Goal: Task Accomplishment & Management: Manage account settings

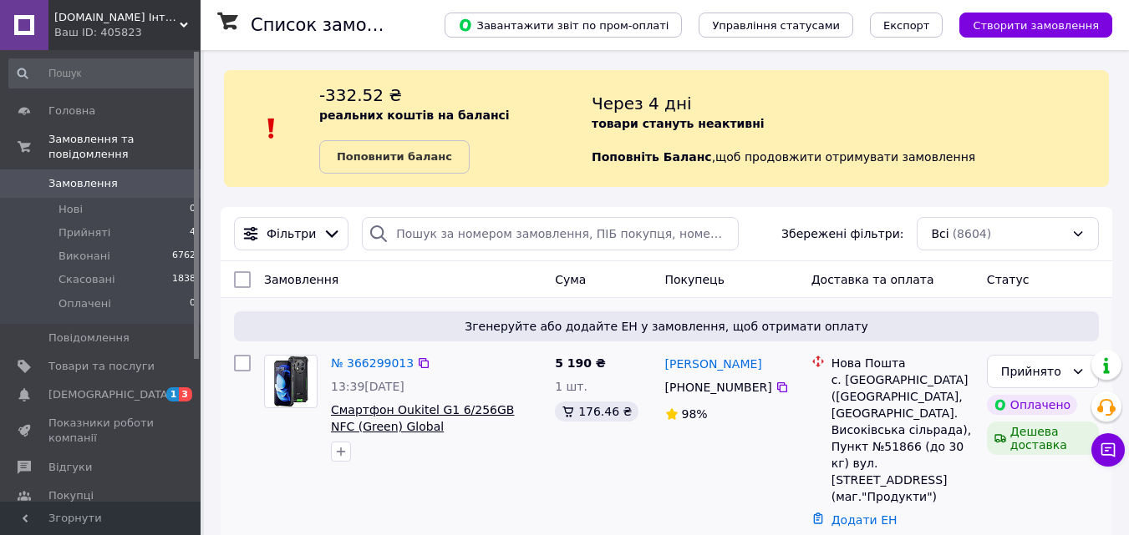
click at [410, 413] on span "Смартфон Oukitel G1 6/256GB NFC (Green) Global" at bounding box center [422, 418] width 183 height 30
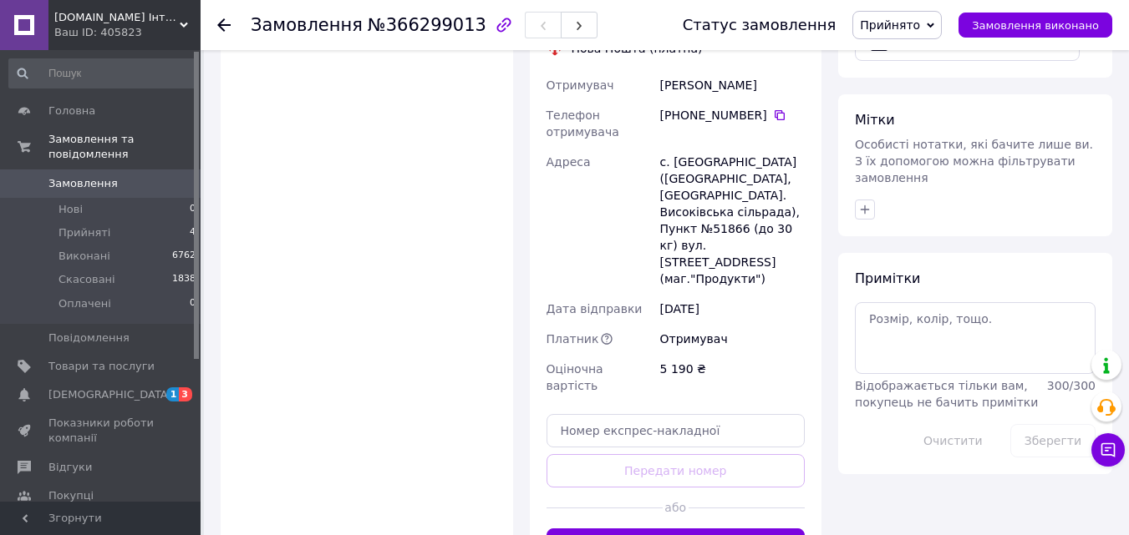
scroll to position [752, 0]
click at [637, 528] on button "Згенерувати ЕН" at bounding box center [675, 544] width 259 height 33
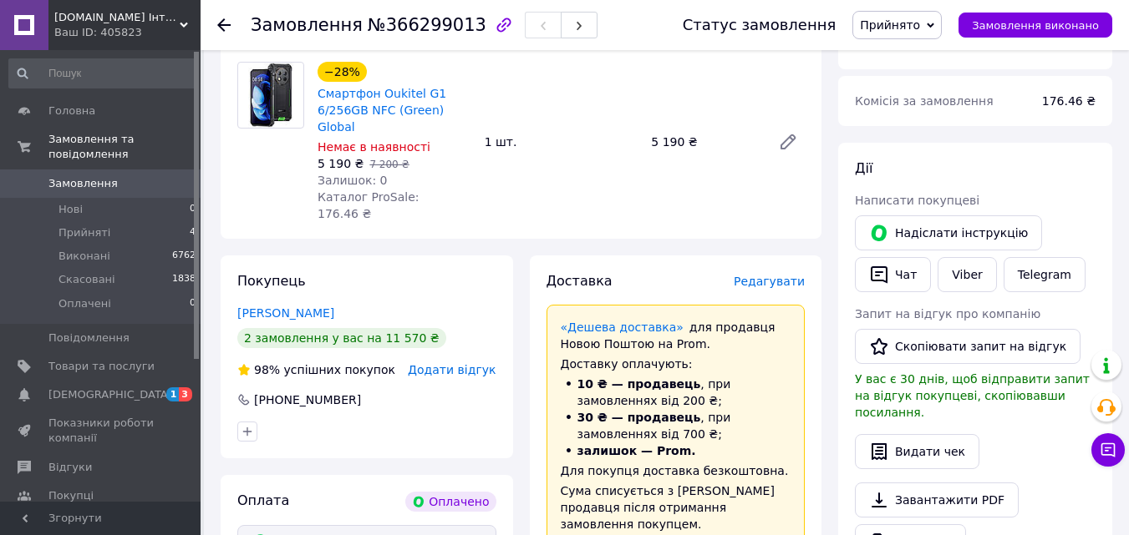
scroll to position [167, 0]
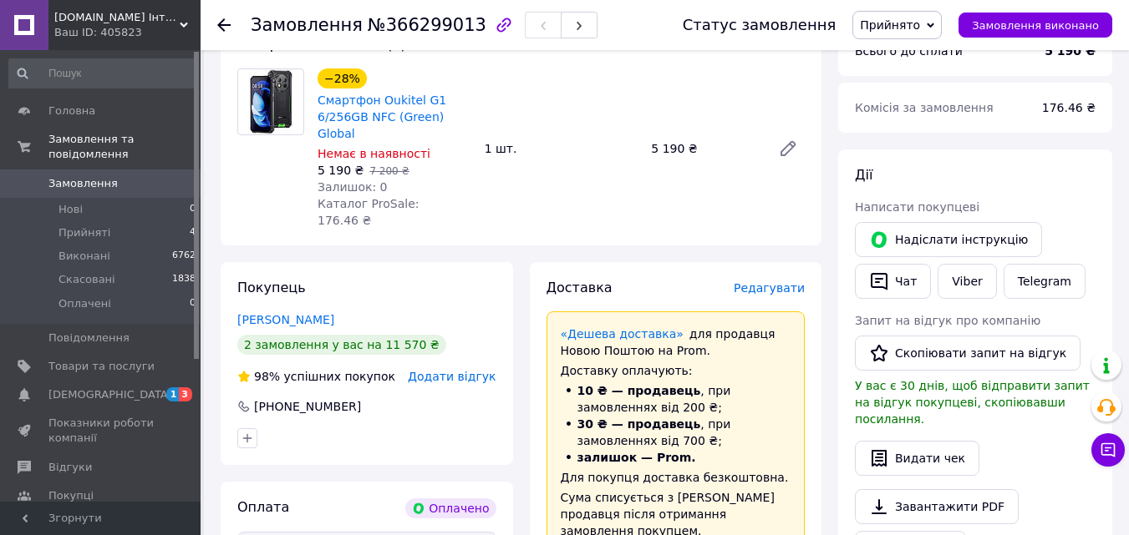
click at [223, 23] on icon at bounding box center [223, 24] width 13 height 13
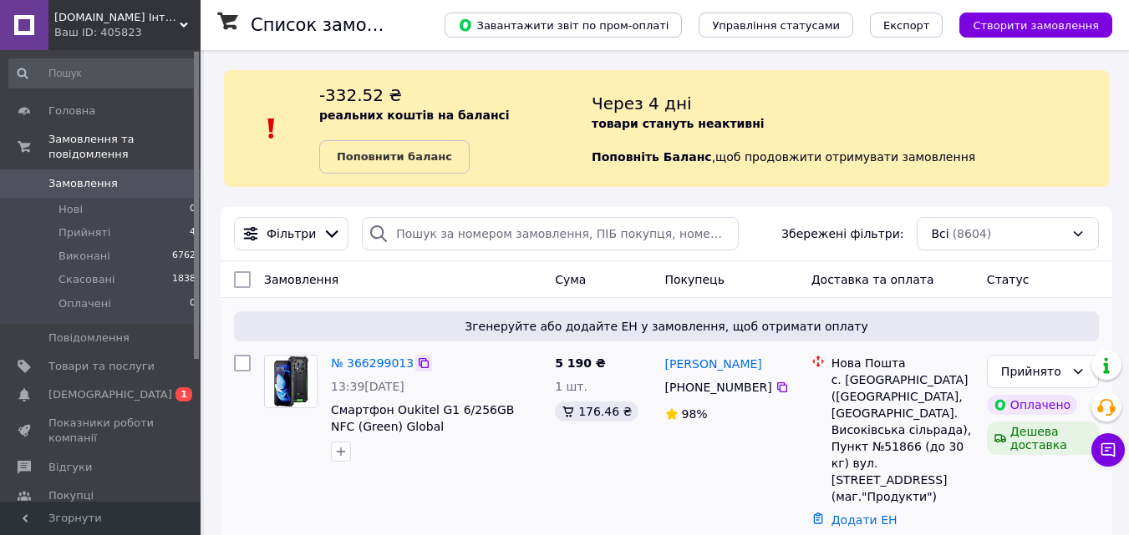
click at [417, 365] on icon at bounding box center [423, 363] width 13 height 13
drag, startPoint x: 328, startPoint y: 403, endPoint x: 415, endPoint y: 426, distance: 89.8
click at [415, 426] on div "№ 366299013 13:39, 12.10.2025 Смартфон Oukitel G1 6/256GB NFC (Green) Global" at bounding box center [436, 408] width 224 height 120
copy span "Смартфон Oukitel G1 6/256GB NFC (Green) Global"
click at [417, 363] on icon at bounding box center [423, 363] width 13 height 13
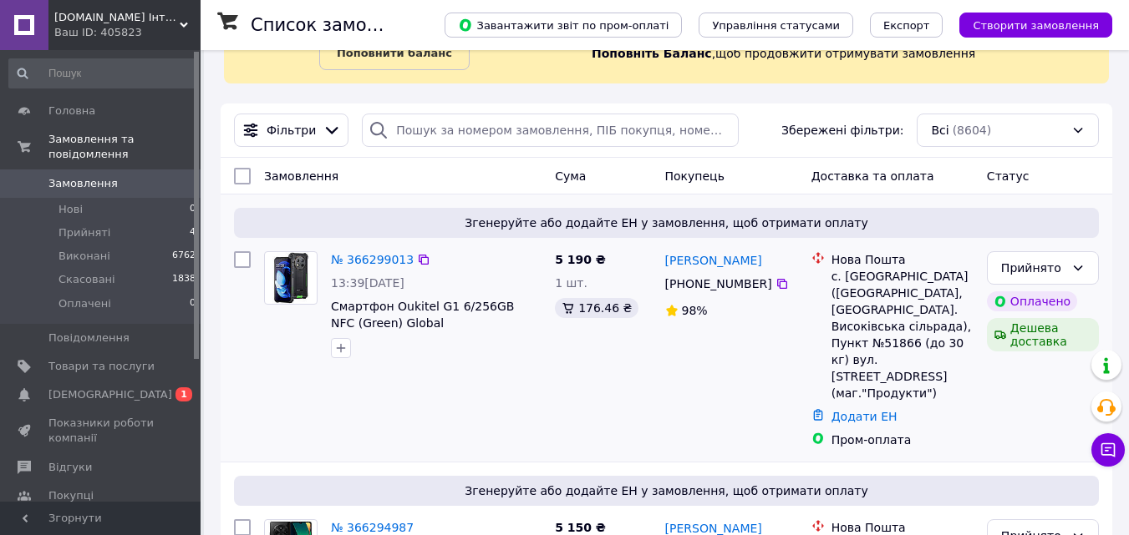
scroll to position [251, 0]
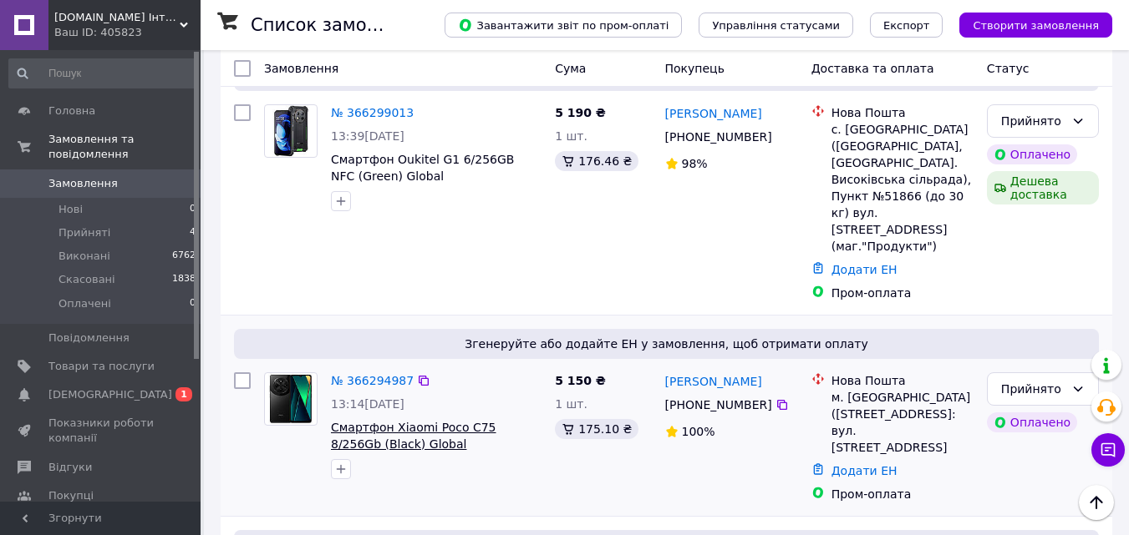
click at [438, 421] on span "Смартфон Xiaomi Poco C75 8/256Gb (Black) Global" at bounding box center [413, 436] width 165 height 30
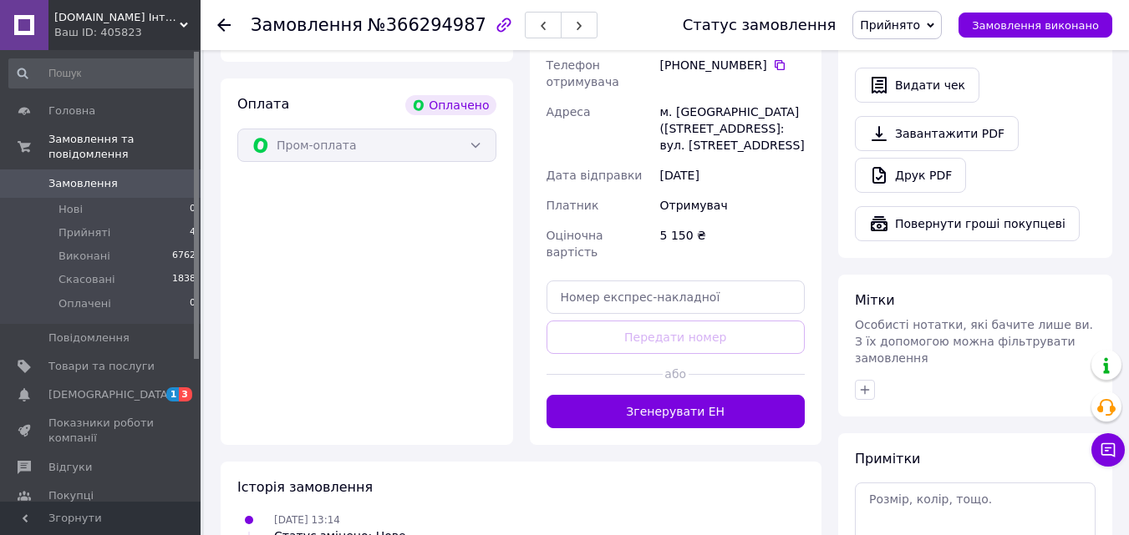
scroll to position [585, 0]
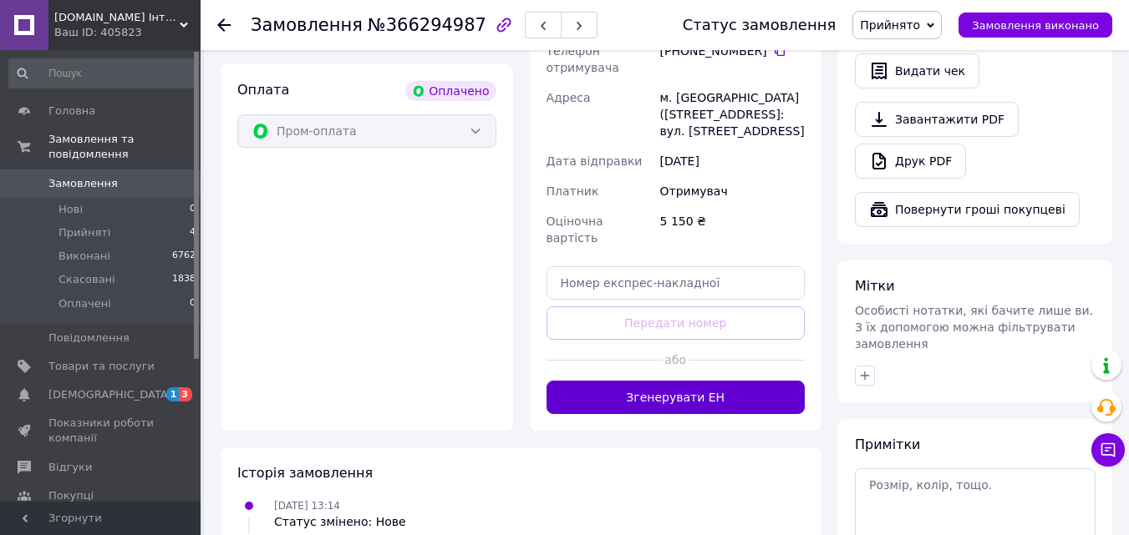
click at [605, 381] on button "Згенерувати ЕН" at bounding box center [675, 397] width 259 height 33
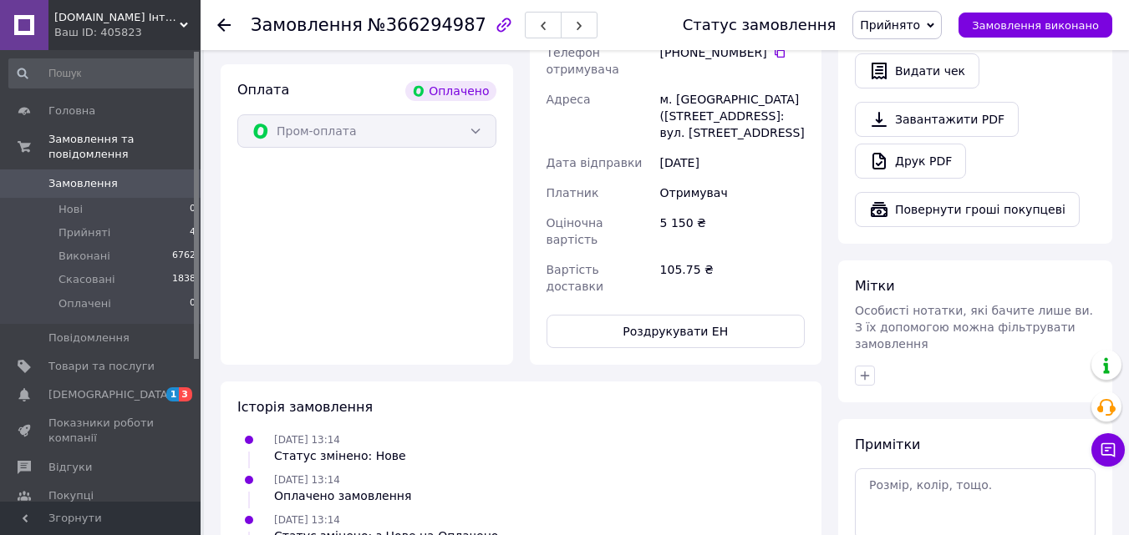
click at [221, 25] on use at bounding box center [223, 24] width 13 height 13
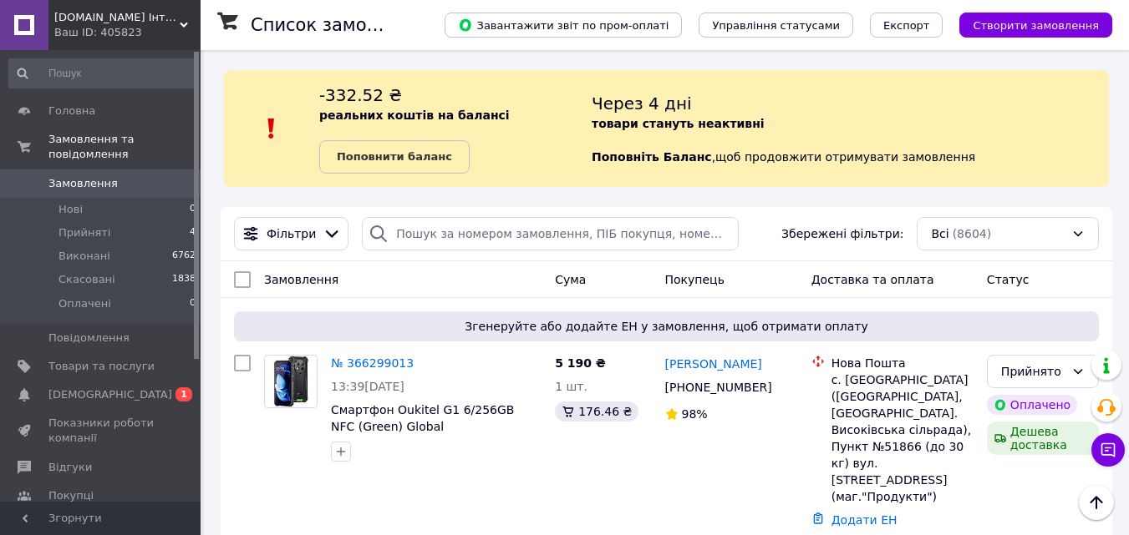
scroll to position [251, 0]
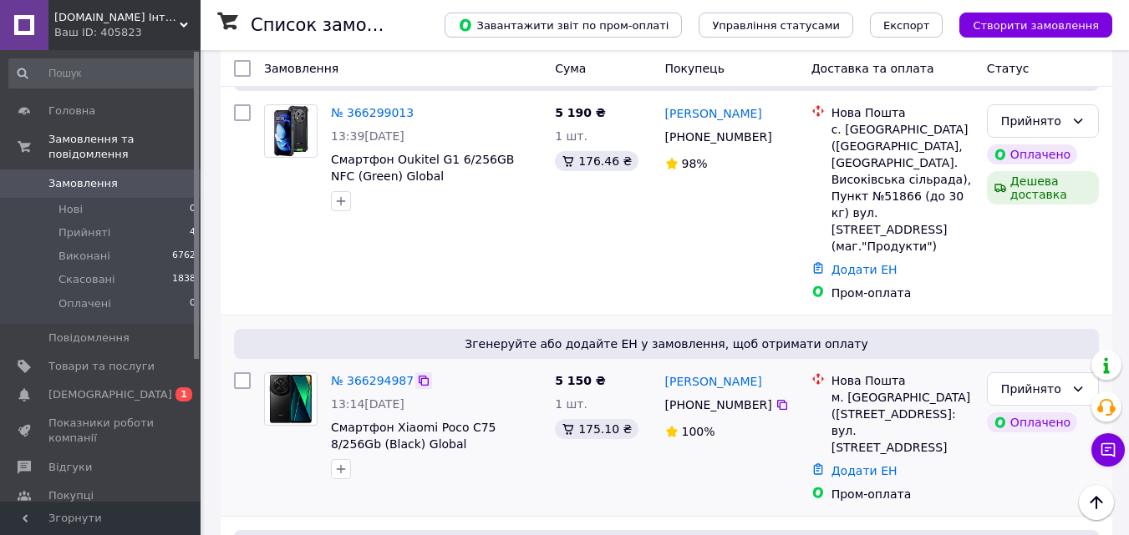
click at [418, 376] on icon at bounding box center [423, 381] width 10 height 10
drag, startPoint x: 328, startPoint y: 390, endPoint x: 408, endPoint y: 415, distance: 84.0
click at [408, 415] on div "№ 366294987 13:14, 12.10.2025 Смартфон Xiaomi Poco C75 8/256Gb (Black) Global" at bounding box center [436, 426] width 224 height 120
copy span "Смартфон Xiaomi Poco C75 8/256Gb (Black) Global"
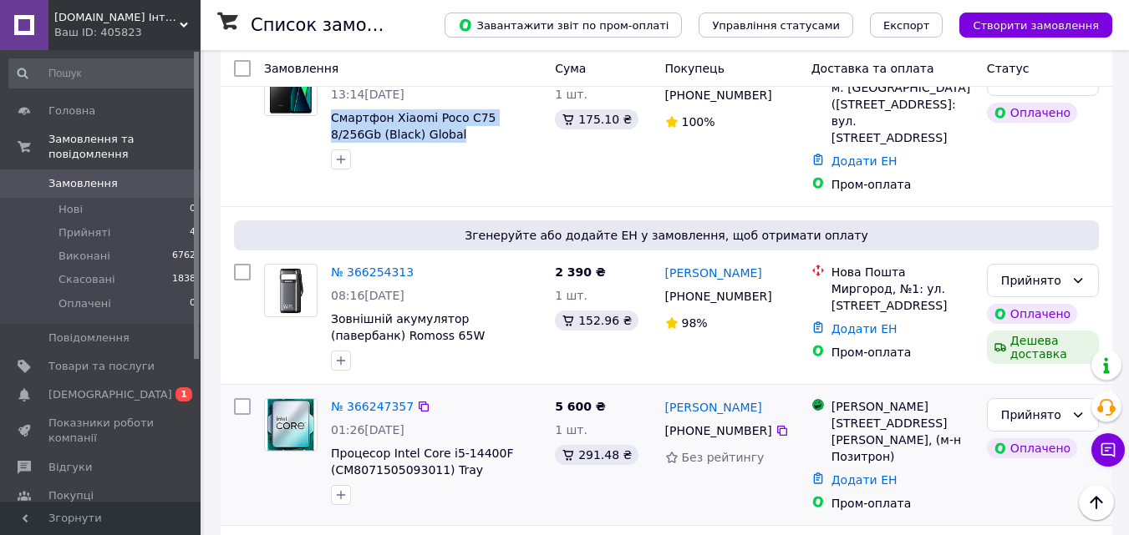
scroll to position [585, 0]
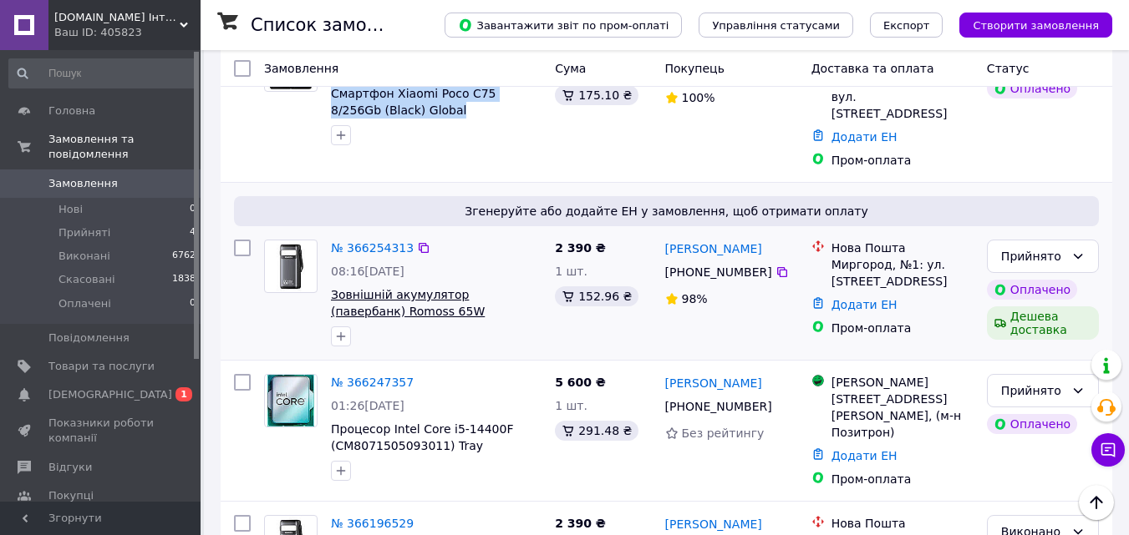
click at [441, 288] on span "Зовнішній акумулятор (павербанк) Romoss 65W 40000mAh Black (PMT-182)" at bounding box center [412, 311] width 162 height 47
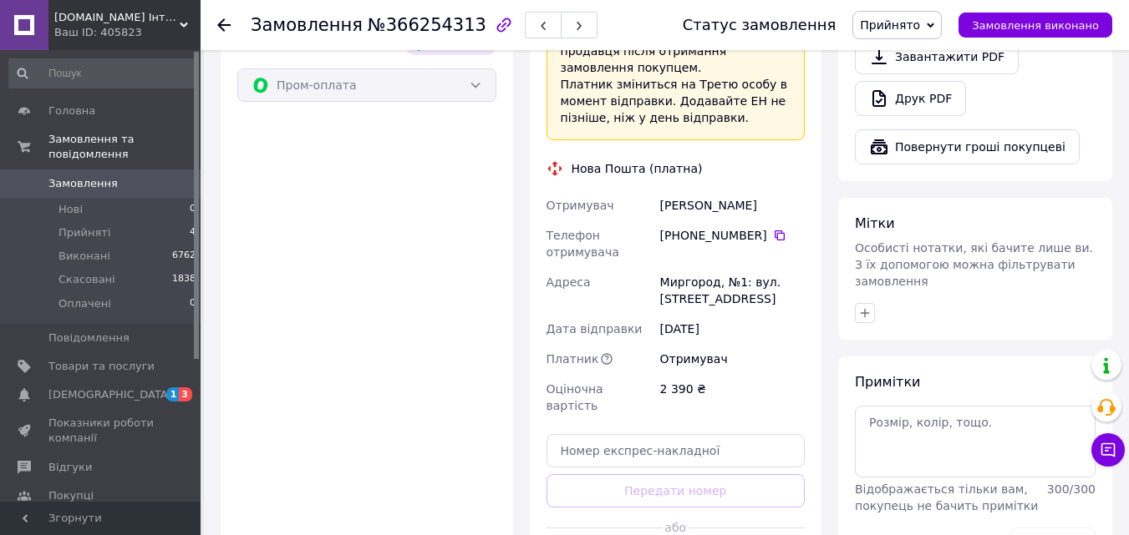
scroll to position [752, 0]
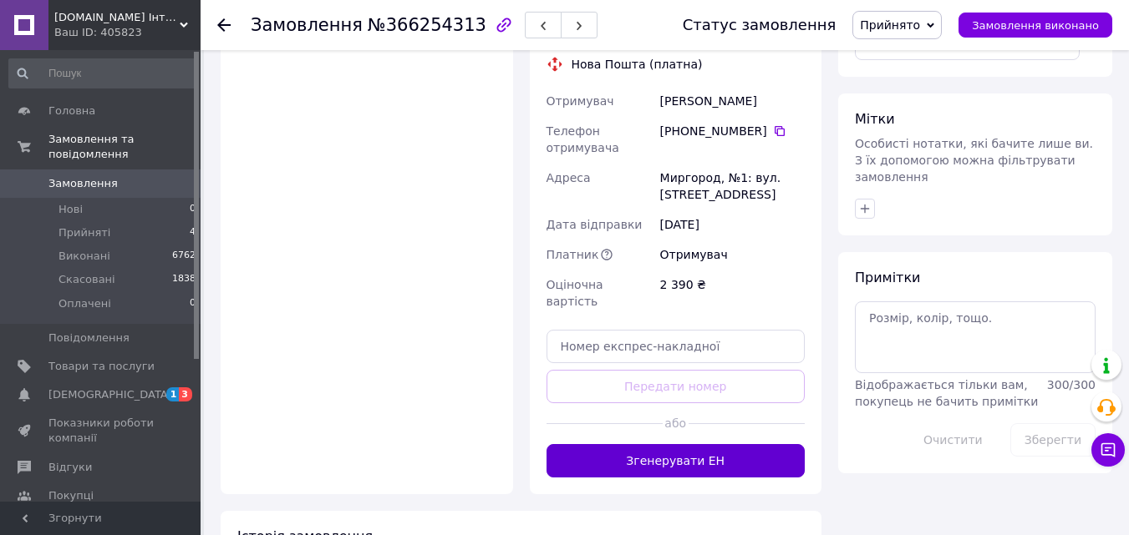
click at [624, 444] on button "Згенерувати ЕН" at bounding box center [675, 460] width 259 height 33
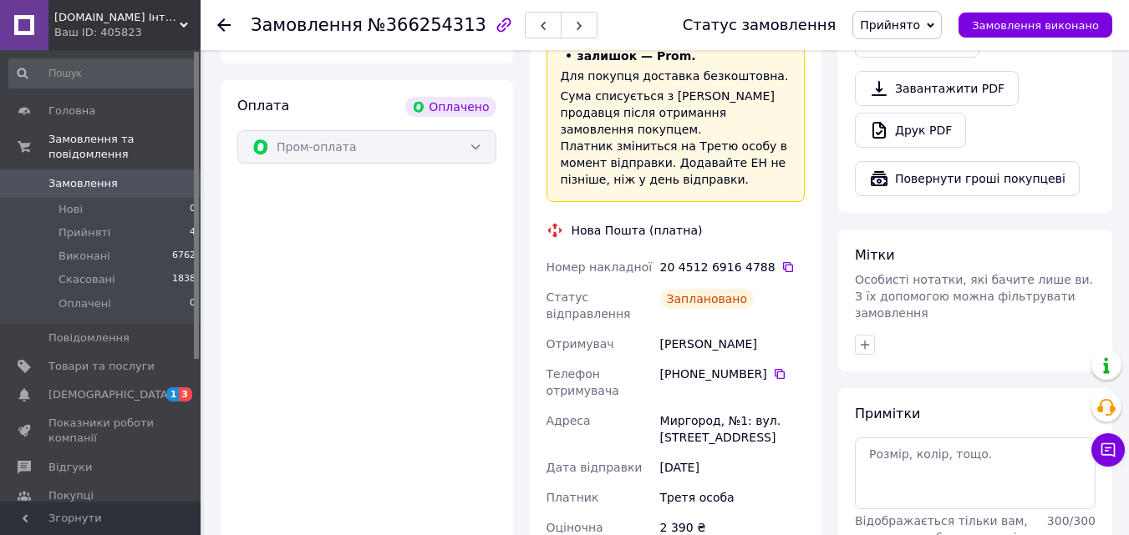
scroll to position [585, 0]
click at [224, 25] on use at bounding box center [223, 24] width 13 height 13
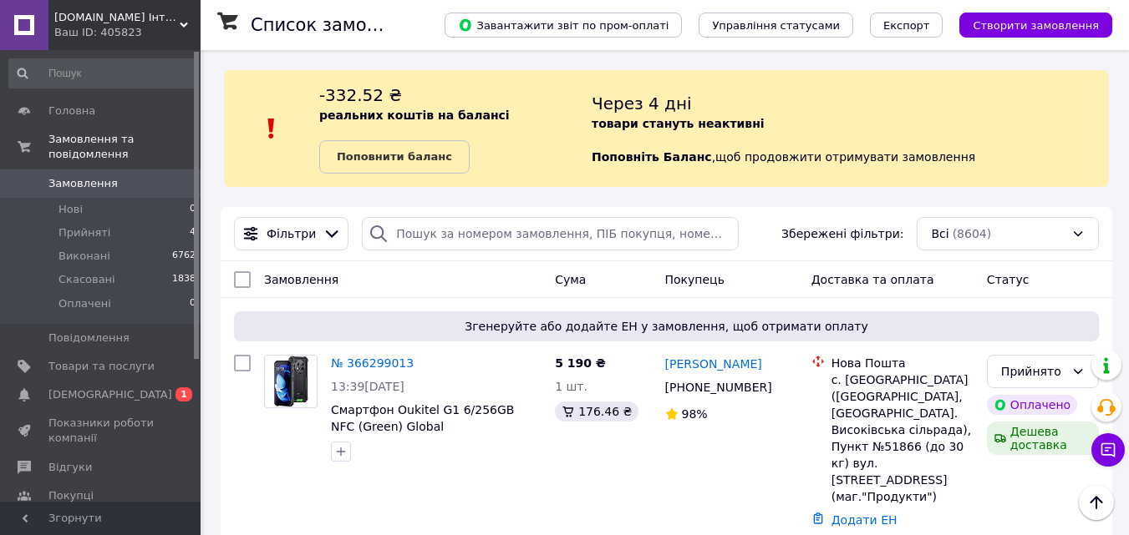
scroll to position [585, 0]
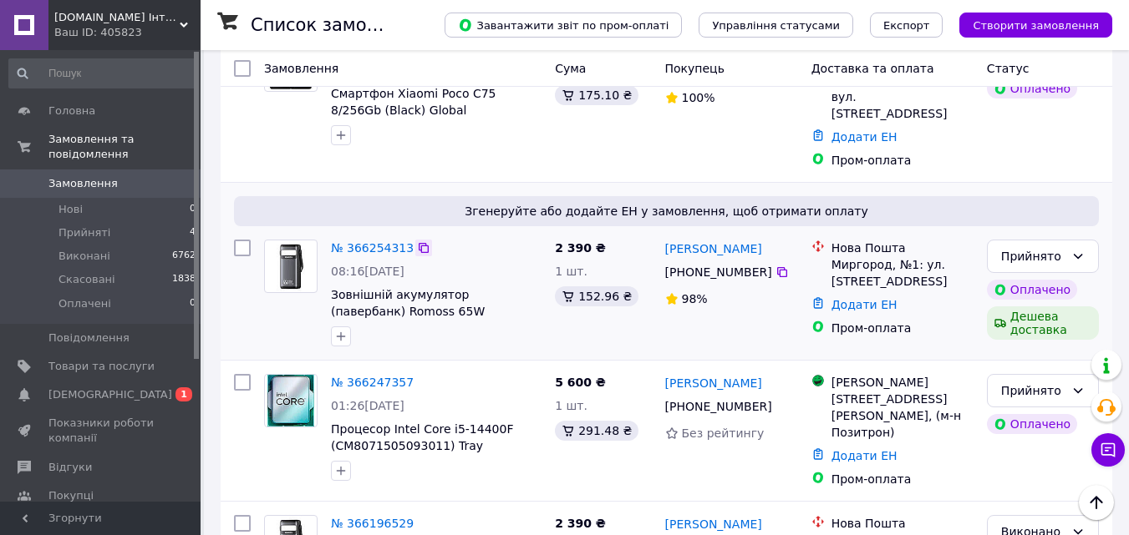
click at [417, 241] on icon at bounding box center [423, 247] width 13 height 13
drag, startPoint x: 326, startPoint y: 242, endPoint x: 429, endPoint y: 254, distance: 103.4
click at [429, 254] on div "№ 366254313 08:16, 12.10.2025 Зовнішній акумулятор (павербанк) Romoss 65W 40000…" at bounding box center [436, 293] width 224 height 120
click at [464, 288] on span "Зовнішній акумулятор (павербанк) Romoss 65W 40000mAh Black (PMT-182)" at bounding box center [412, 311] width 162 height 47
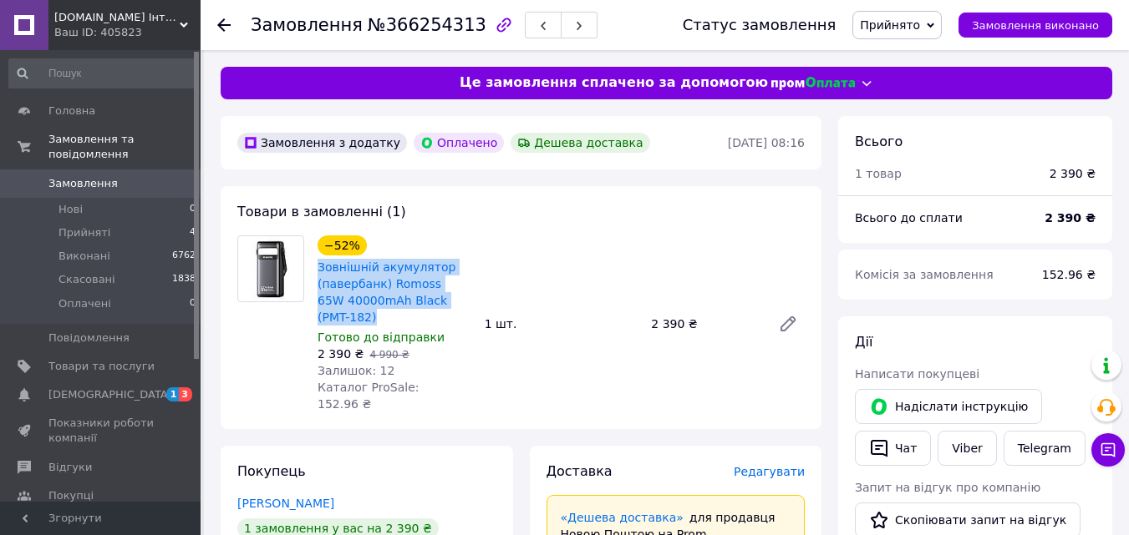
drag, startPoint x: 312, startPoint y: 261, endPoint x: 468, endPoint y: 301, distance: 160.5
click at [468, 301] on div "−52% Зовнішній акумулятор (павербанк) Romoss 65W 40000mAh Black (PMT-182) Готов…" at bounding box center [394, 324] width 167 height 184
copy link "Зовнішній акумулятор (павербанк) Romoss 65W 40000mAh Black (PMT-182)"
click at [223, 26] on use at bounding box center [223, 24] width 13 height 13
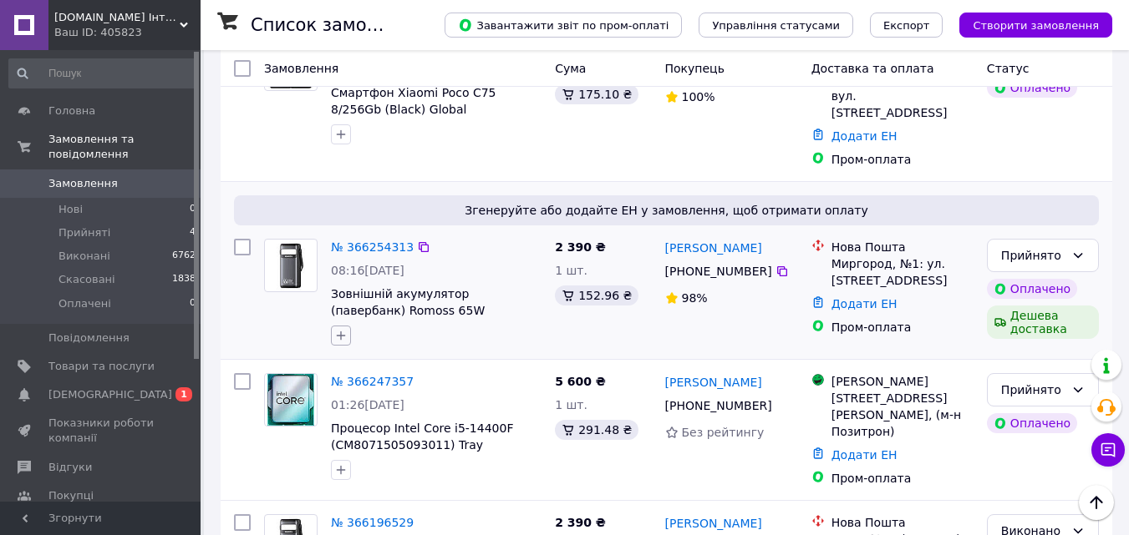
scroll to position [585, 0]
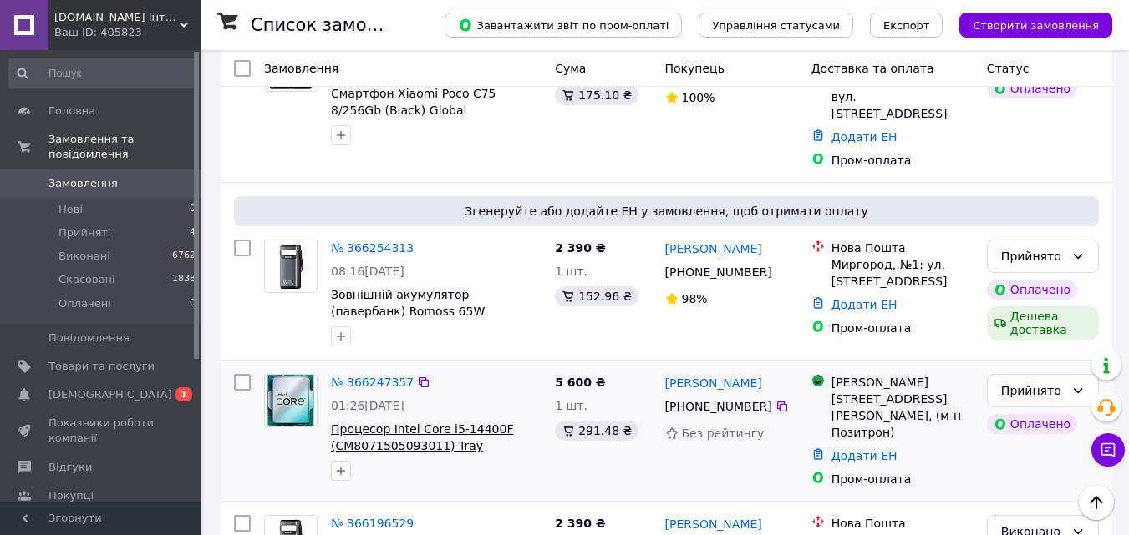
click at [376, 423] on span "Процесор Intel Core i5-14400F (CM8071505093011) Tray" at bounding box center [422, 438] width 182 height 30
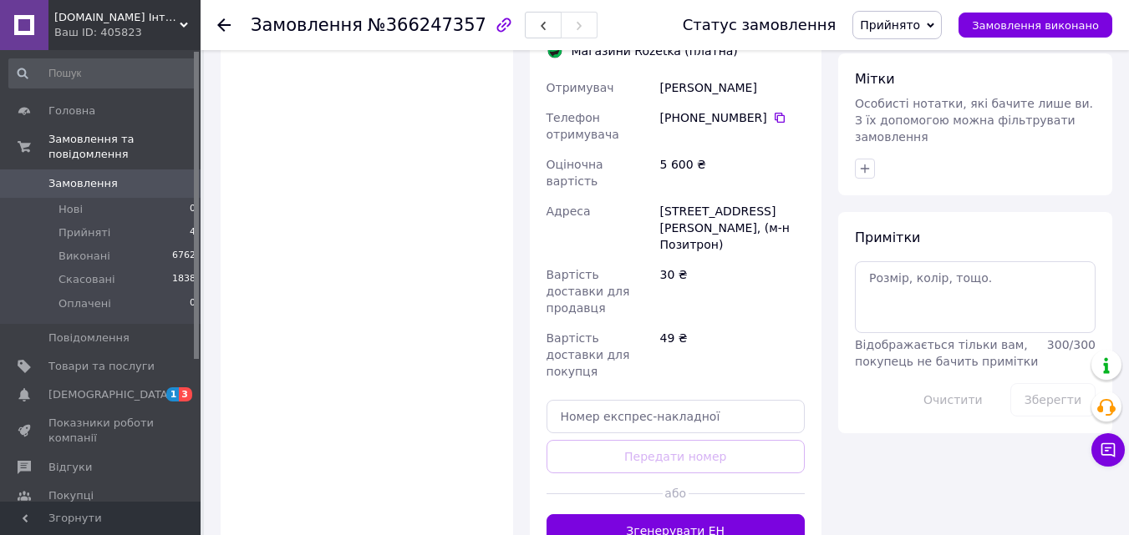
scroll to position [835, 0]
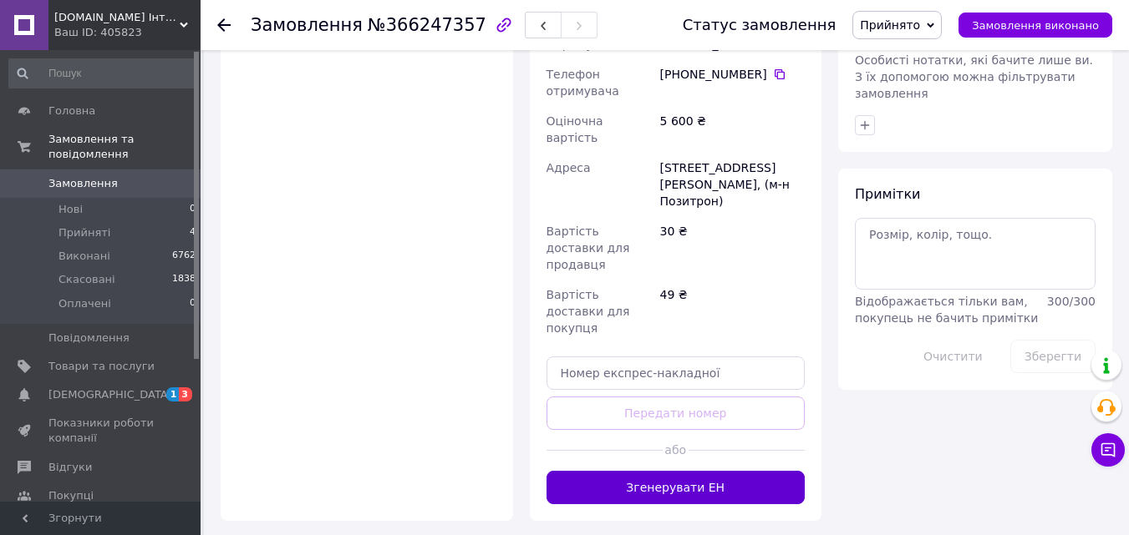
click at [604, 471] on button "Згенерувати ЕН" at bounding box center [675, 487] width 259 height 33
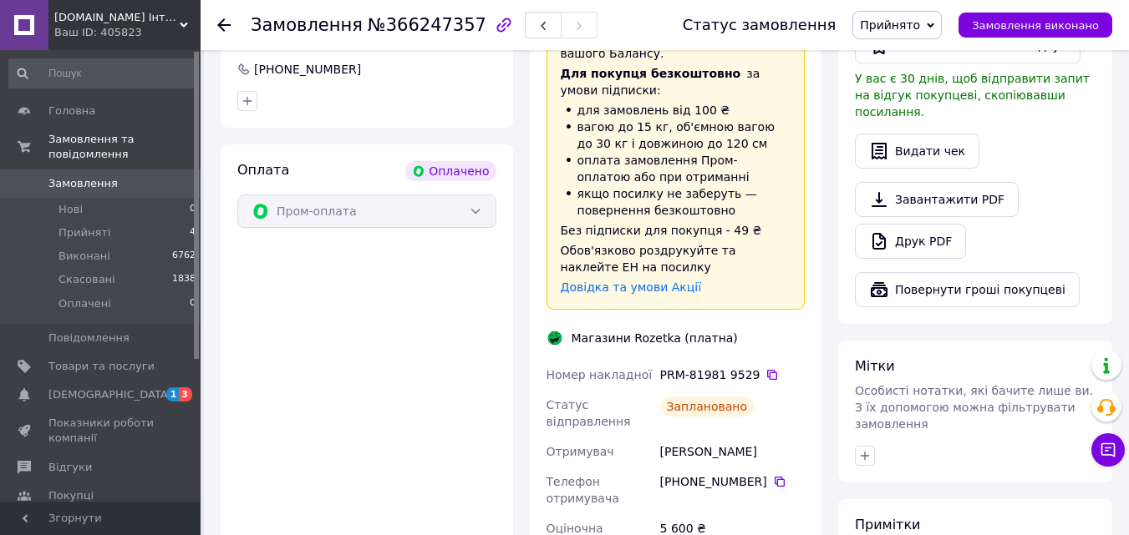
scroll to position [501, 0]
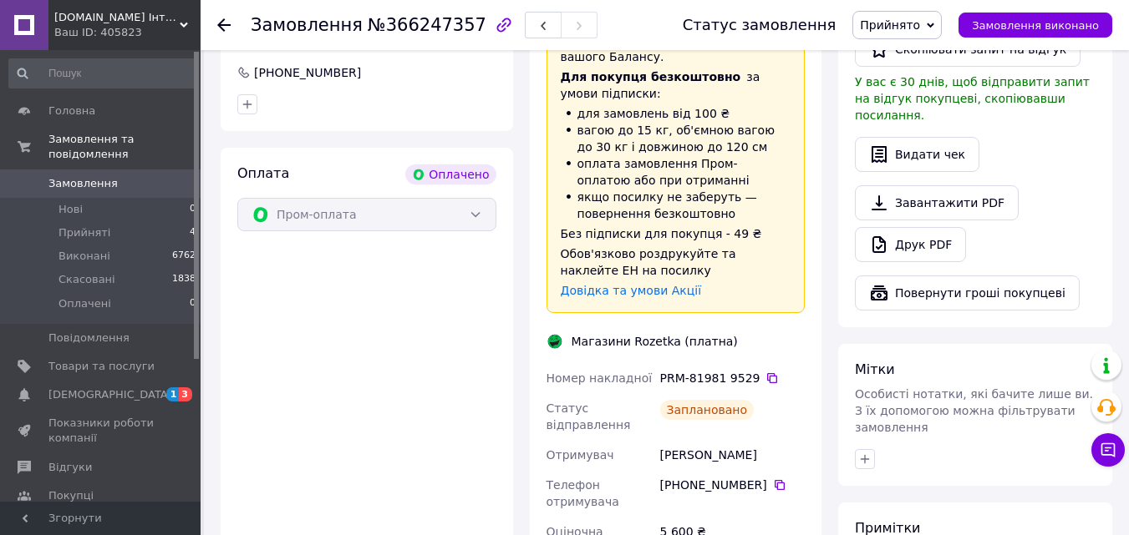
click at [224, 23] on icon at bounding box center [223, 24] width 13 height 13
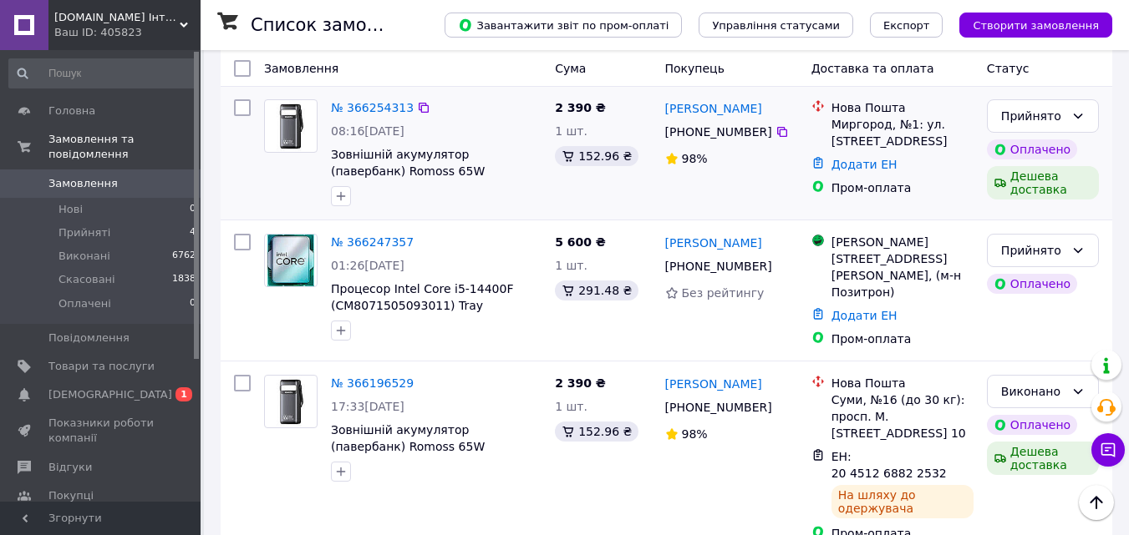
scroll to position [585, 0]
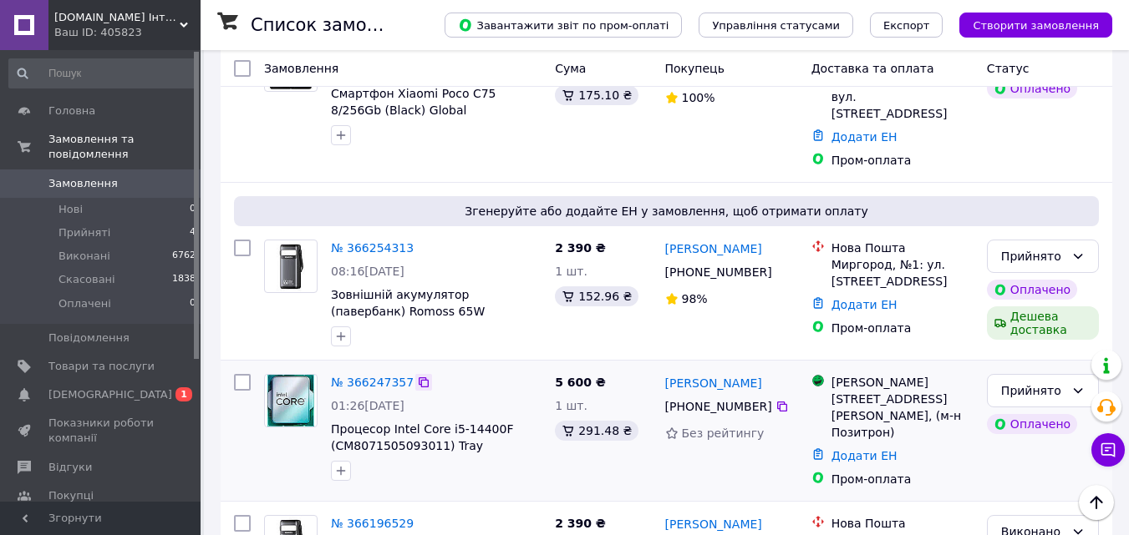
click at [417, 376] on icon at bounding box center [423, 382] width 13 height 13
drag, startPoint x: 327, startPoint y: 373, endPoint x: 473, endPoint y: 401, distance: 147.9
click at [473, 401] on div "№ 366247357 01:26, 12.10.2025 Процесор Intel Core i5-14400F (CM8071505093011) T…" at bounding box center [436, 428] width 224 height 120
copy span "Процесор Intel Core i5-14400F (CM8071505093011) Tray"
click at [393, 423] on span "Процесор Intel Core i5-14400F (CM8071505093011) Tray" at bounding box center [422, 438] width 182 height 30
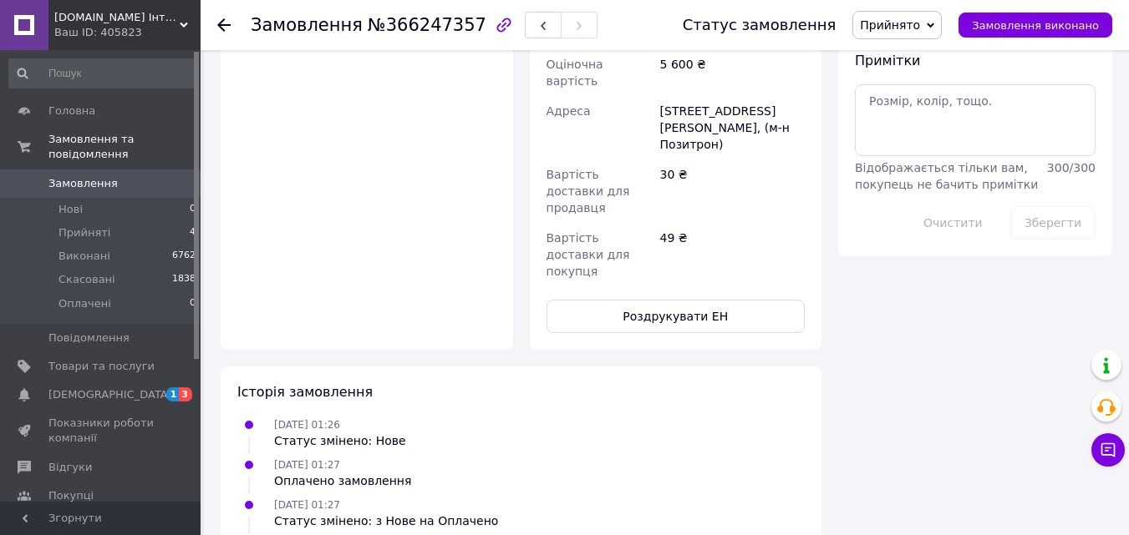
scroll to position [1002, 0]
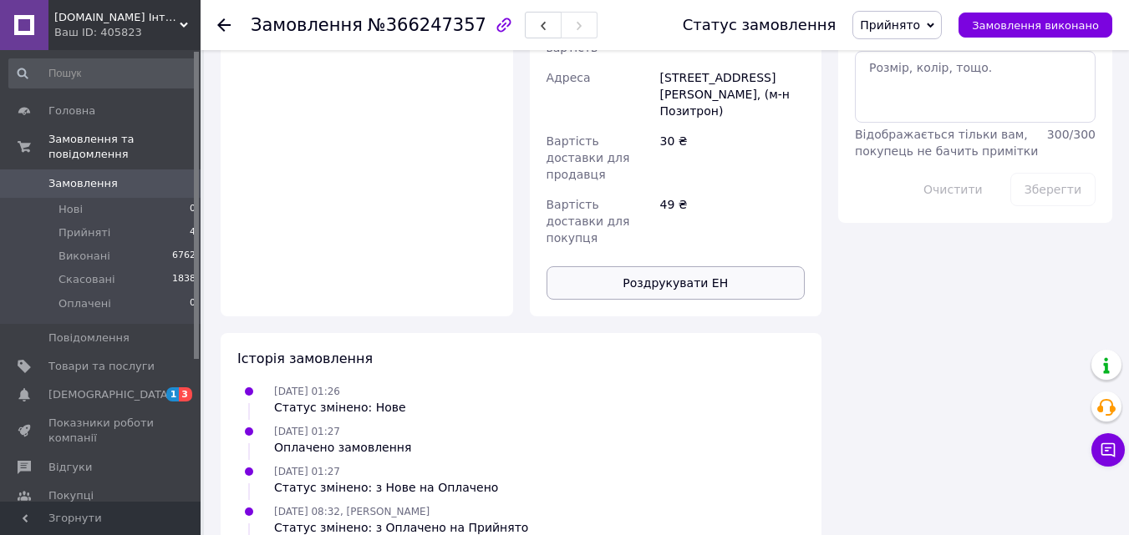
click at [660, 266] on button "Роздрукувати ЕН" at bounding box center [675, 282] width 259 height 33
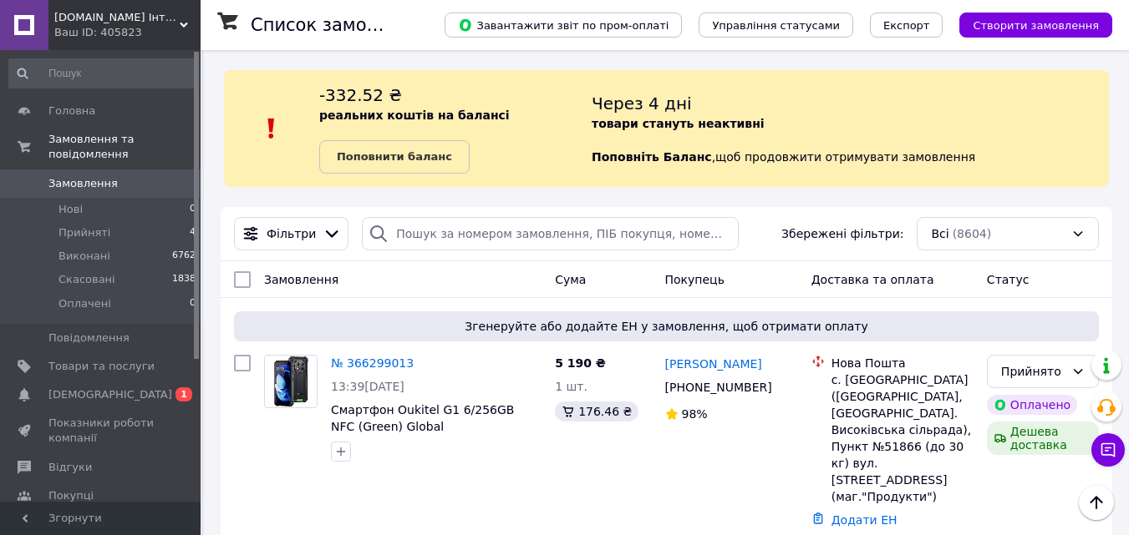
scroll to position [585, 0]
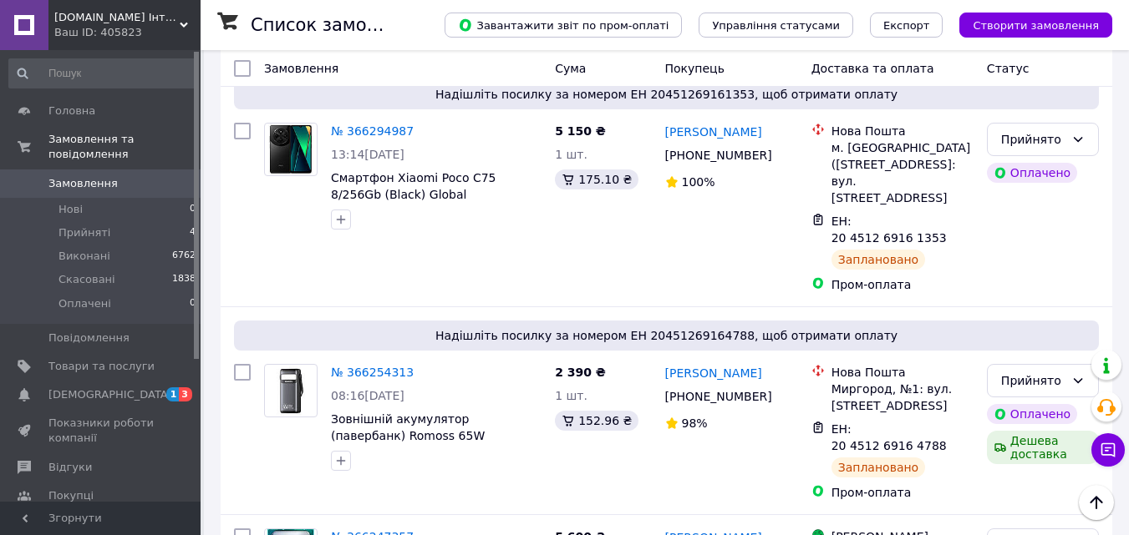
scroll to position [668, 0]
